Goal: Find specific page/section: Find specific page/section

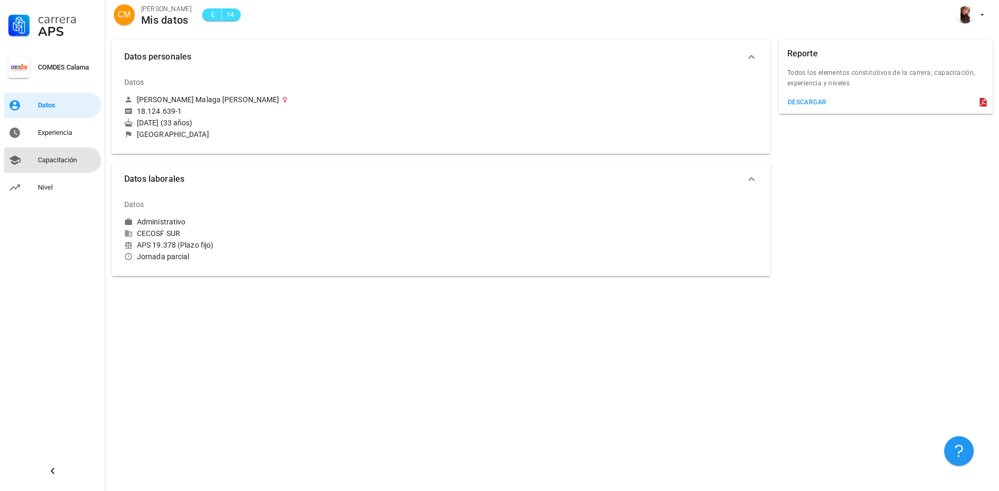
click at [52, 151] on link "Capacitación" at bounding box center [52, 159] width 97 height 25
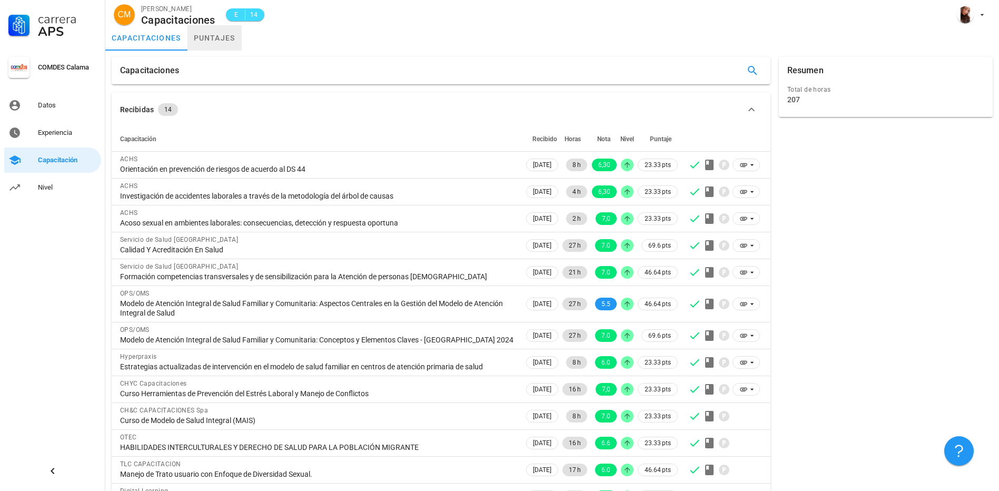
click at [214, 37] on link "puntajes" at bounding box center [214, 37] width 54 height 25
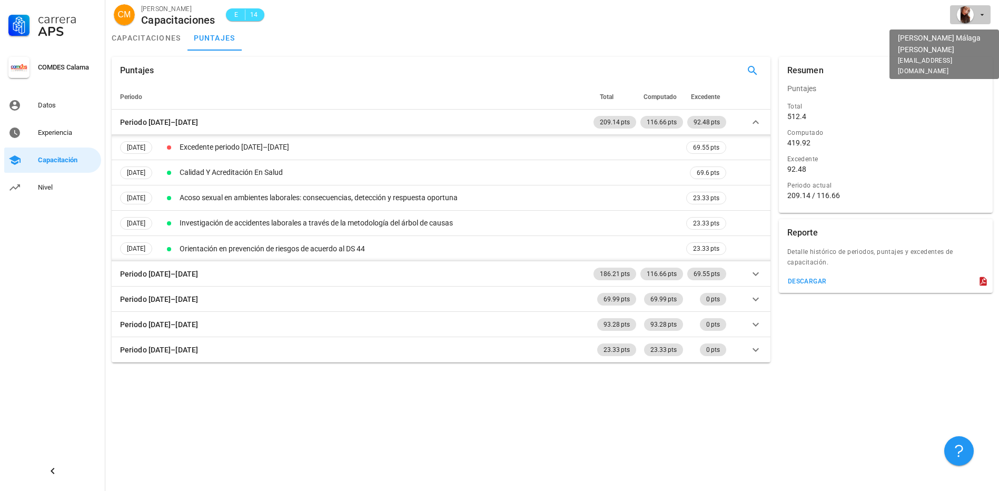
click at [978, 15] on icon "button" at bounding box center [982, 15] width 8 height 8
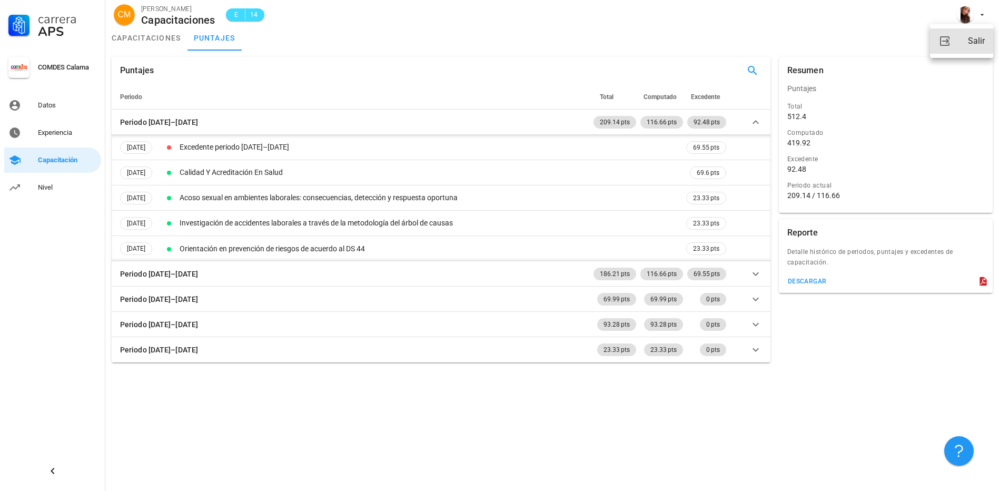
click at [976, 48] on div "Salir" at bounding box center [976, 41] width 17 height 21
